Goal: Task Accomplishment & Management: Use online tool/utility

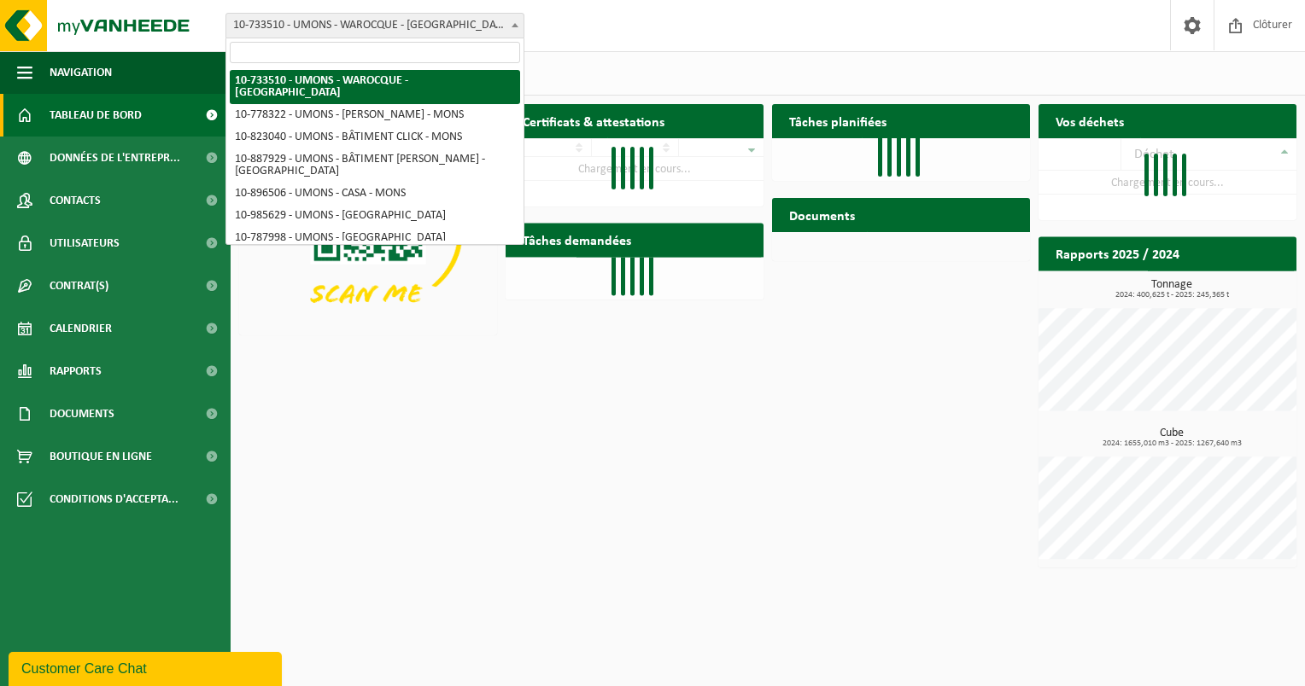
click at [397, 27] on span "10-733510 - UMONS - WAROCQUE - [GEOGRAPHIC_DATA]" at bounding box center [374, 26] width 297 height 24
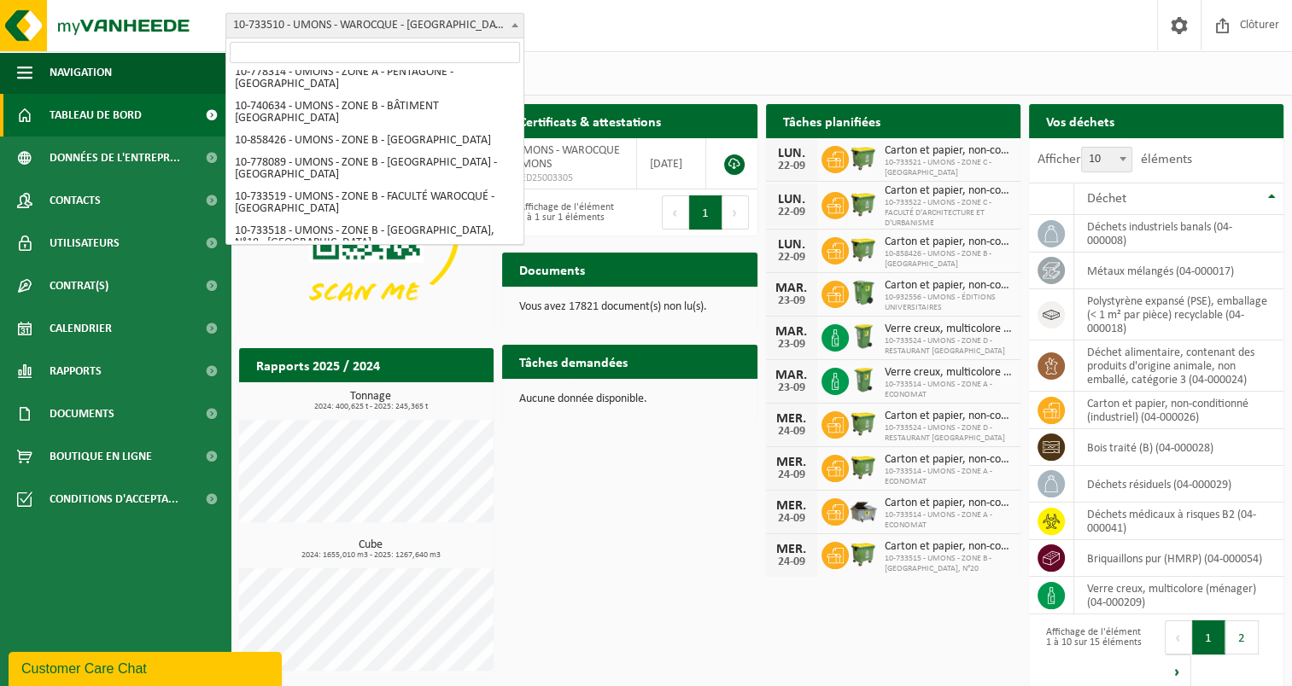
scroll to position [512, 0]
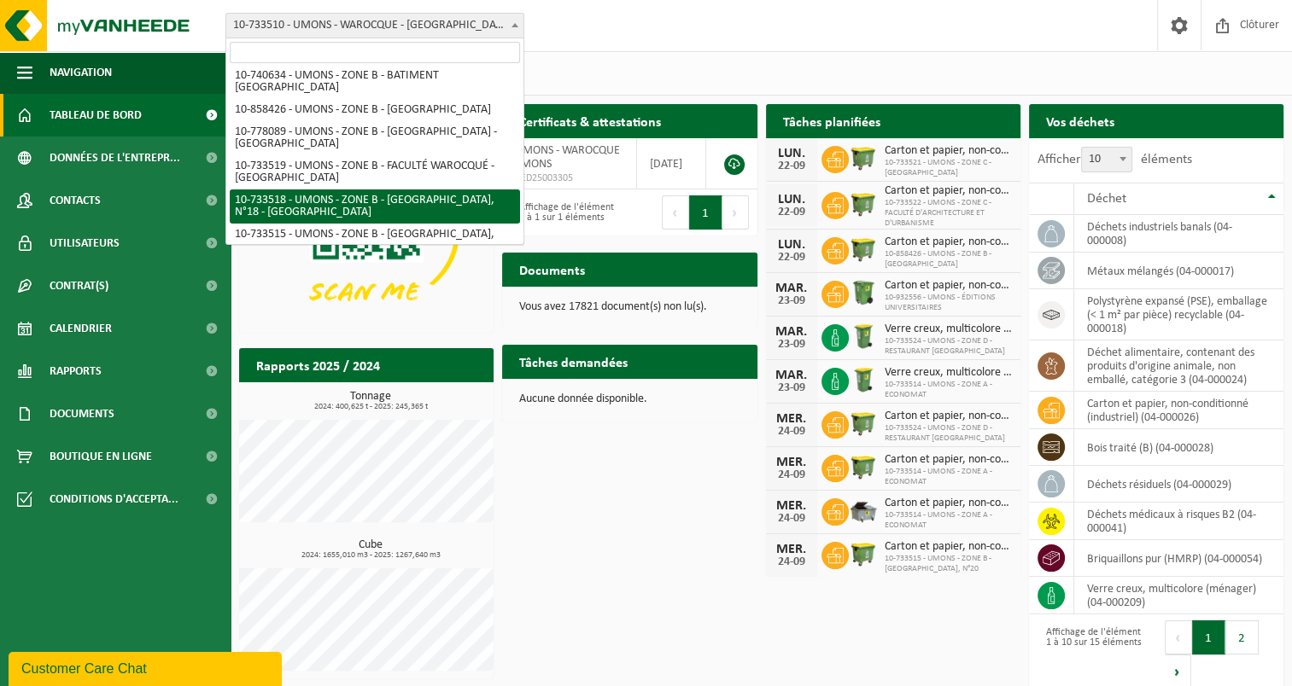
select select "25364"
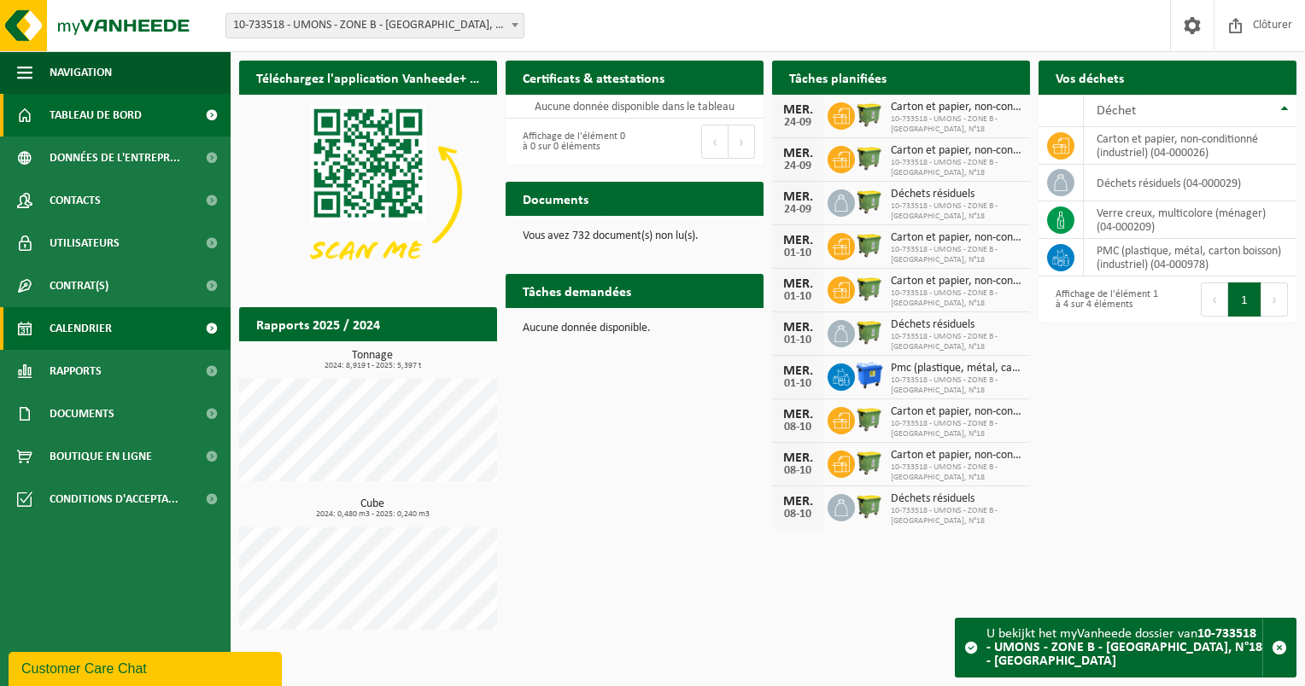
click at [75, 331] on span "Calendrier" at bounding box center [81, 328] width 62 height 43
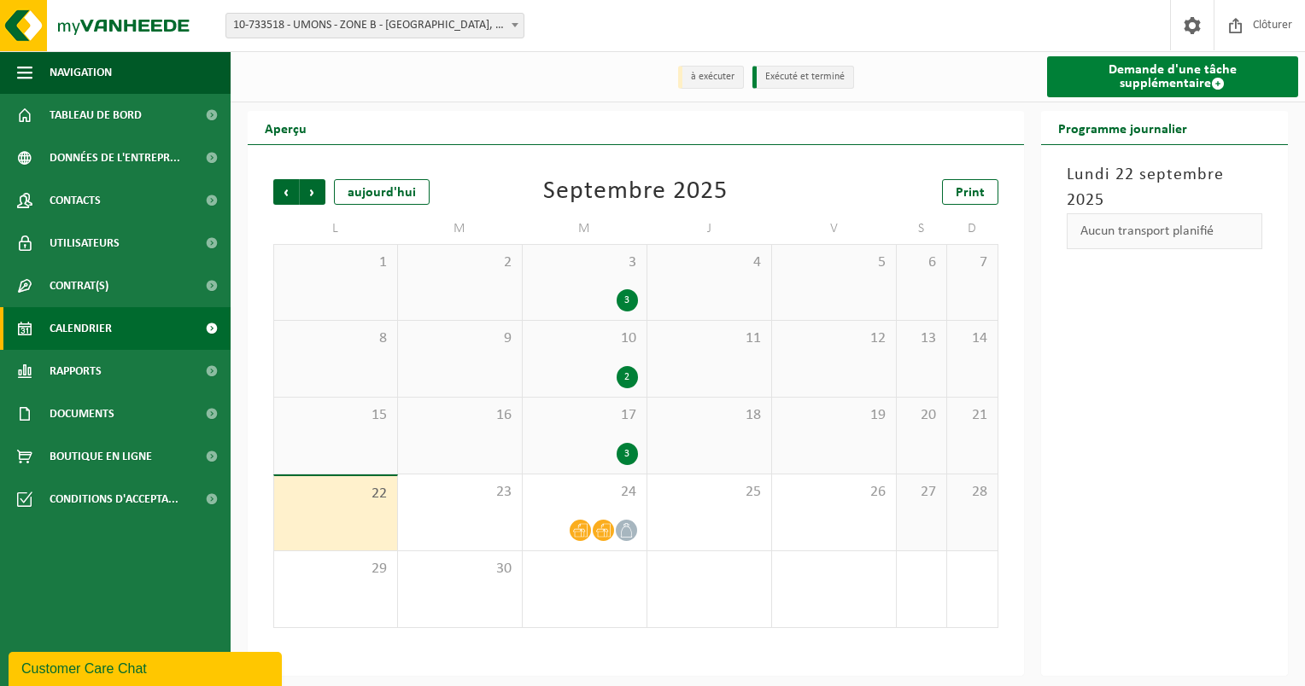
click at [1129, 75] on link "Demande d'une tâche supplémentaire" at bounding box center [1173, 76] width 252 height 41
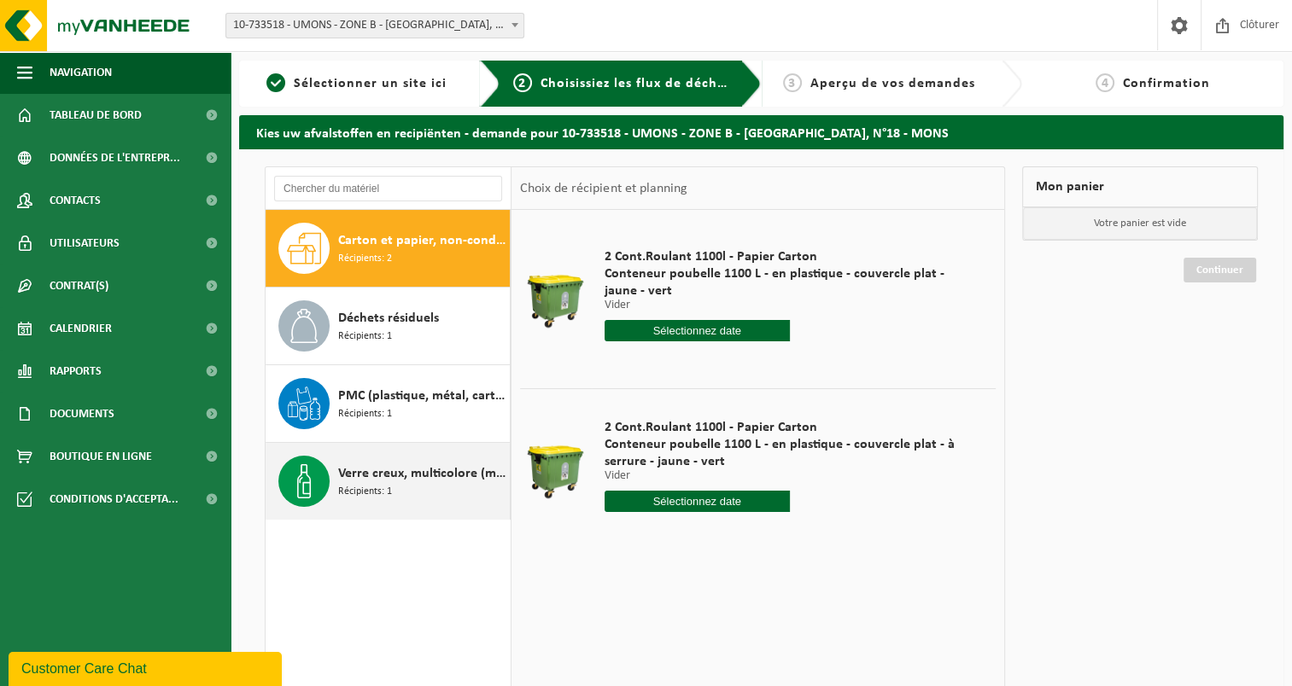
click at [367, 468] on span "Verre creux, multicolore (ménager)" at bounding box center [421, 474] width 167 height 20
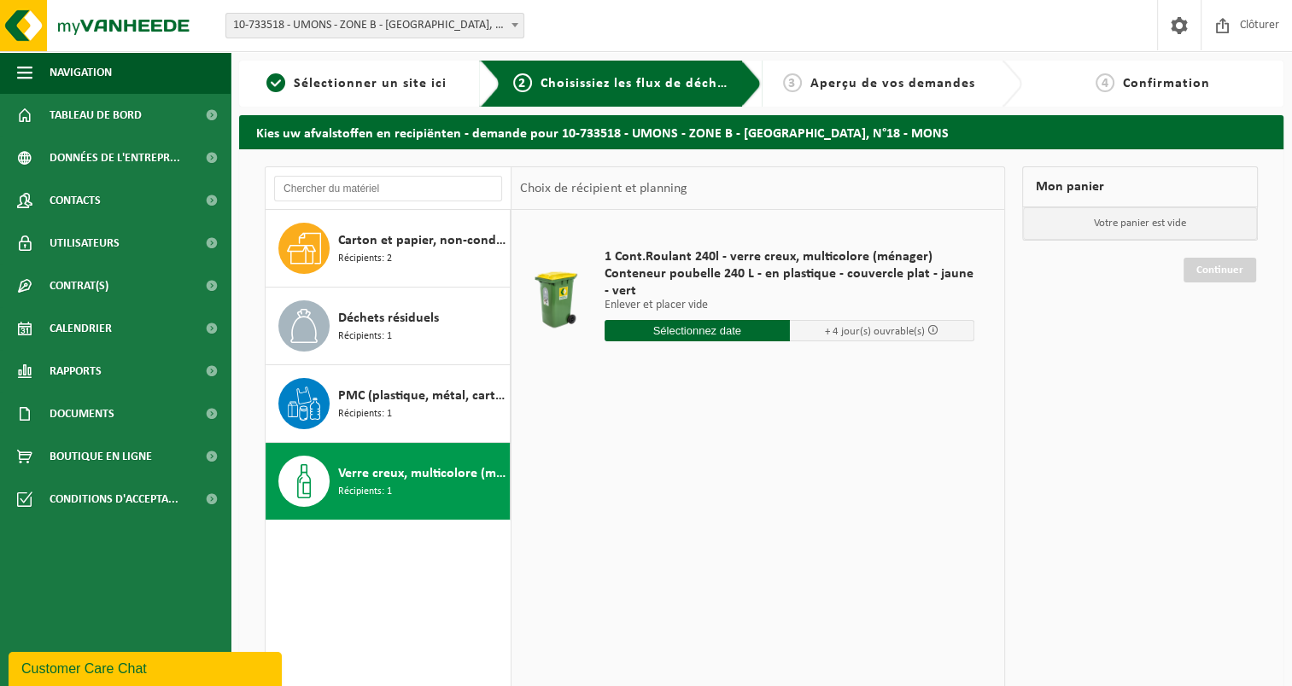
click at [657, 328] on input "text" at bounding box center [696, 330] width 185 height 21
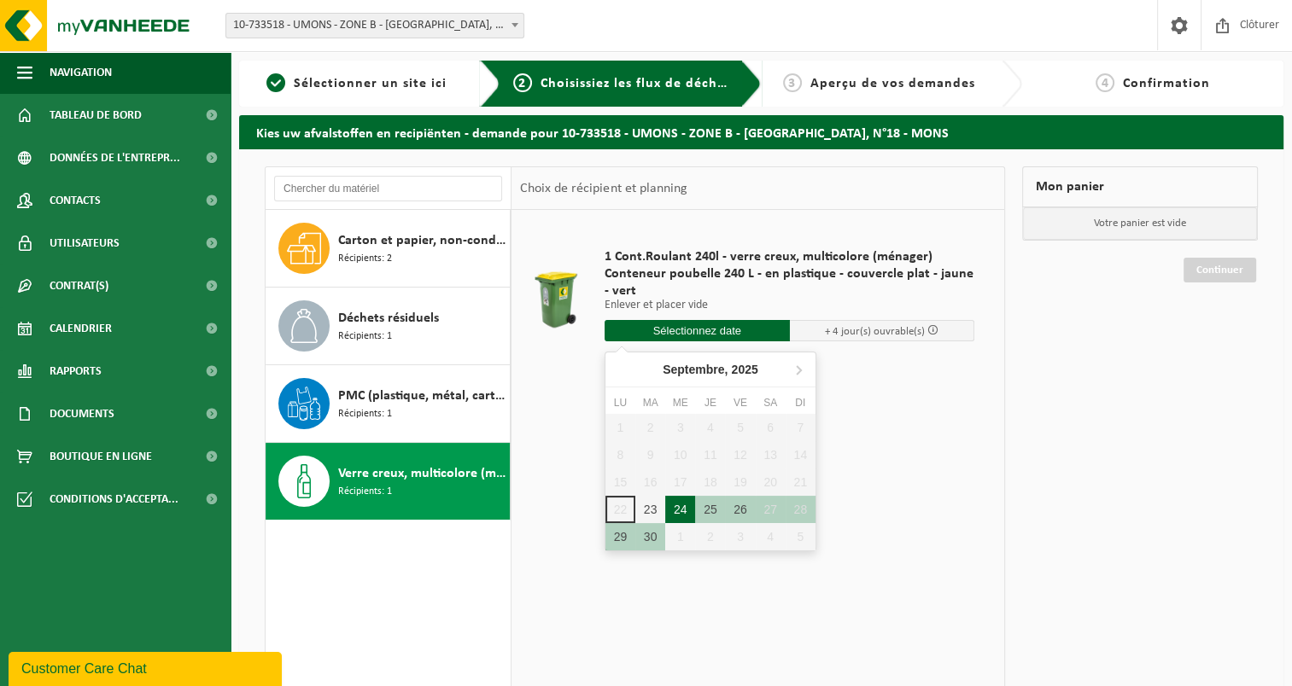
click at [681, 507] on div "24" at bounding box center [680, 509] width 30 height 27
type input "à partir de [DATE]"
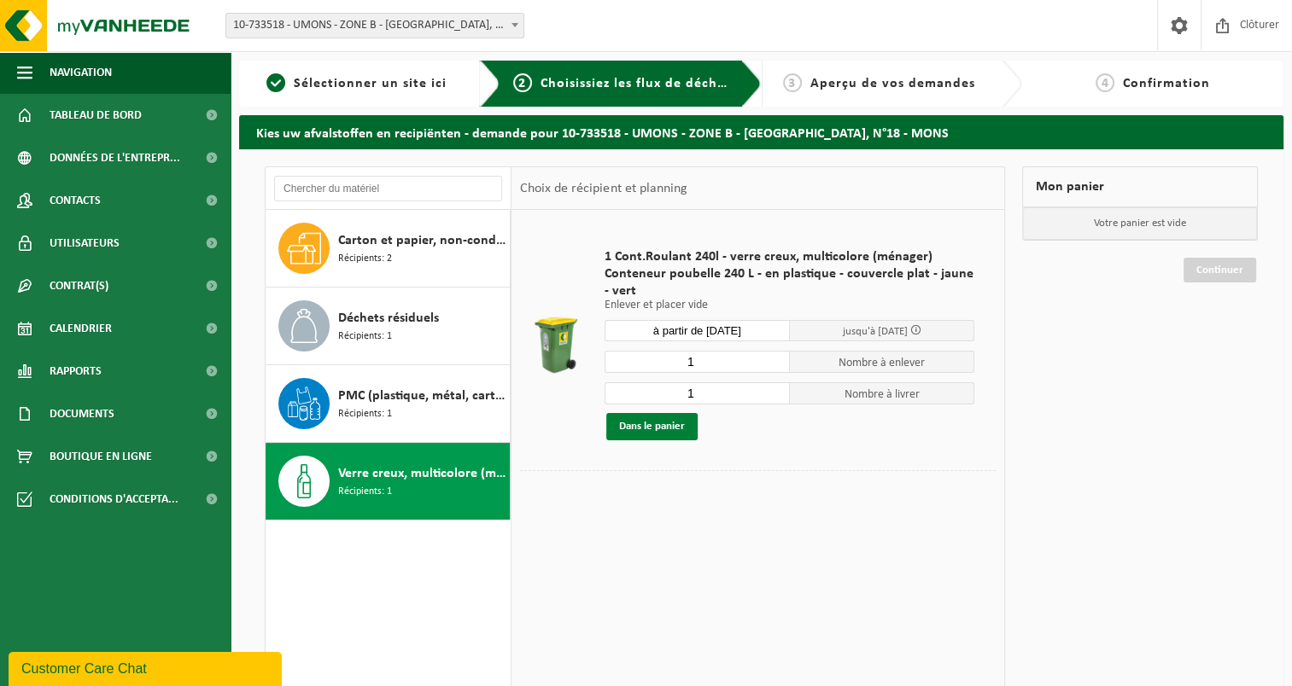
click at [672, 428] on button "Dans le panier" at bounding box center [651, 426] width 91 height 27
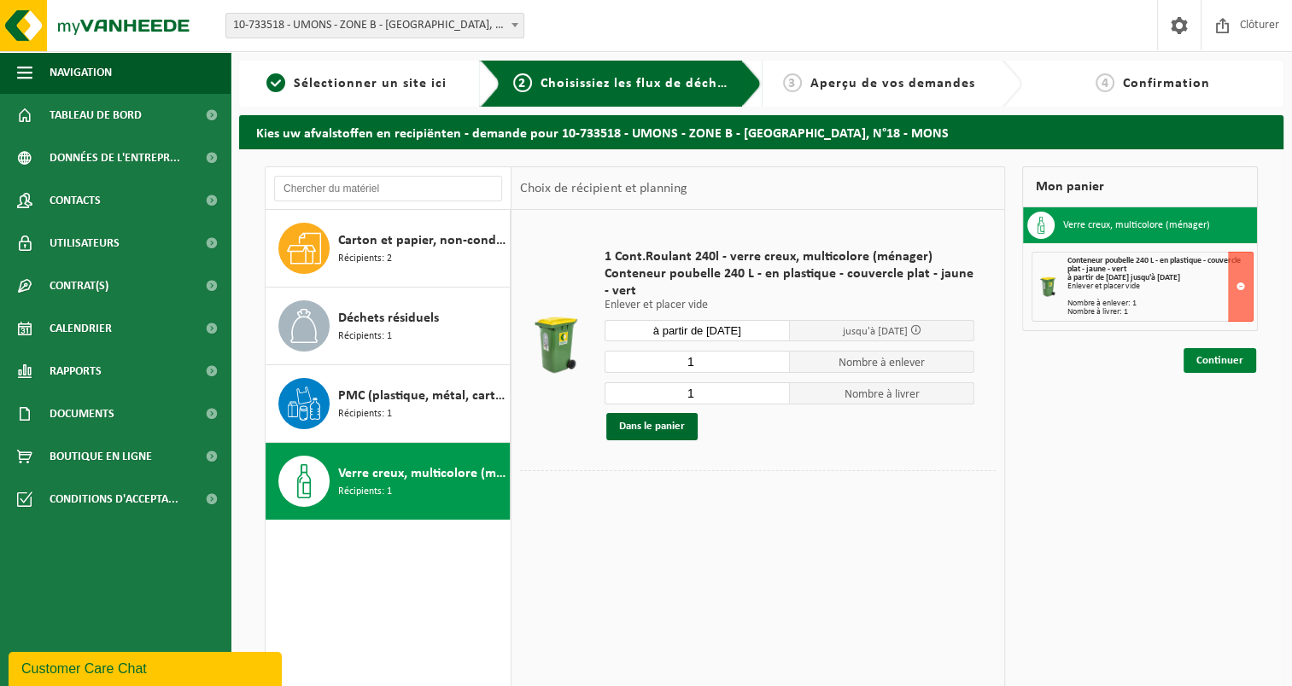
click at [1233, 348] on link "Continuer" at bounding box center [1219, 360] width 73 height 25
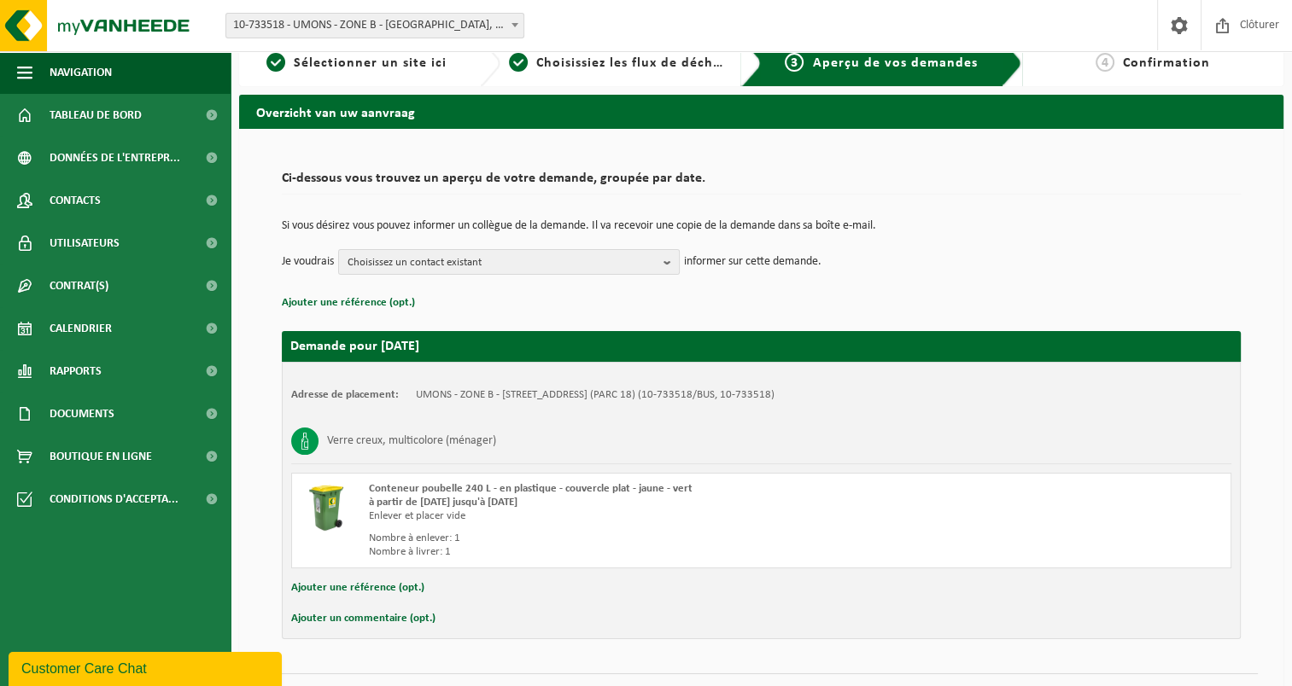
scroll to position [58, 0]
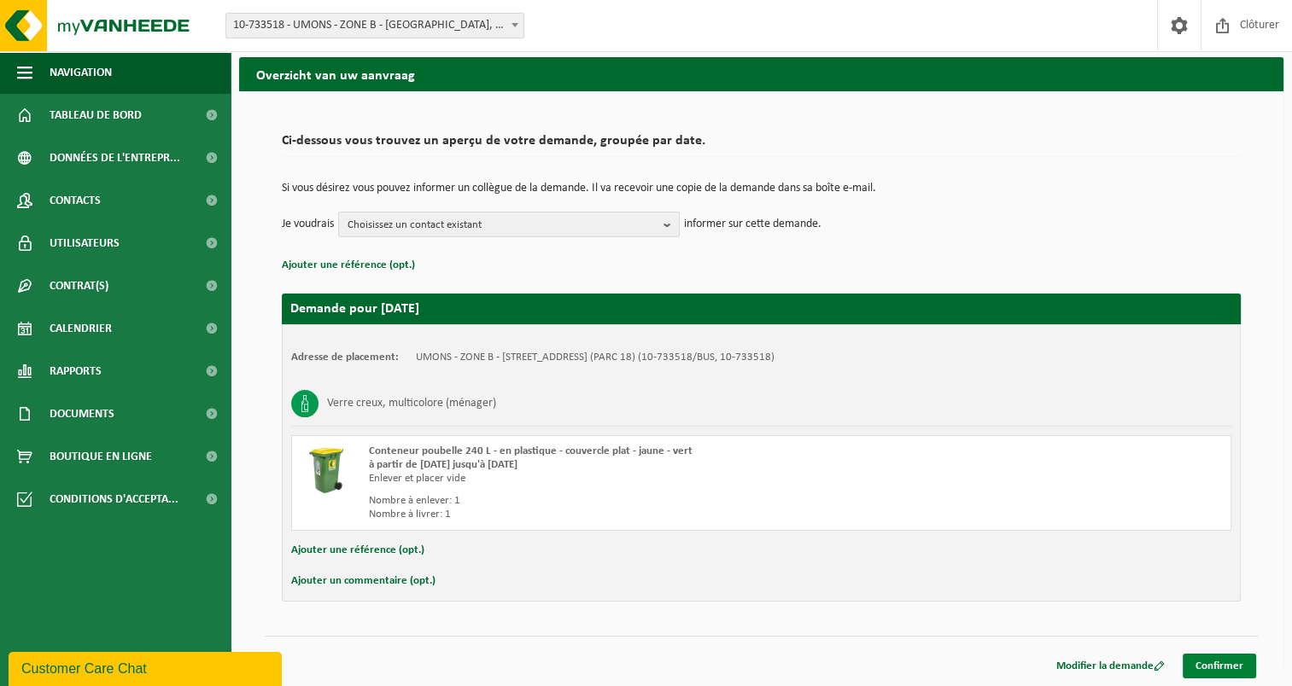
click at [1213, 667] on link "Confirmer" at bounding box center [1218, 666] width 73 height 25
